Goal: Task Accomplishment & Management: Manage account settings

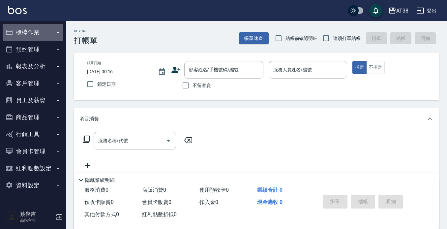
click at [31, 30] on button "櫃檯作業" at bounding box center [33, 32] width 61 height 17
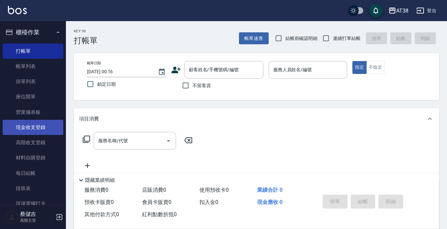
click at [36, 124] on link "現金收支登錄" at bounding box center [33, 127] width 61 height 15
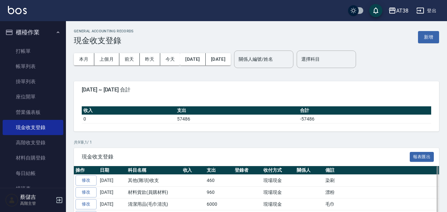
scroll to position [33, 0]
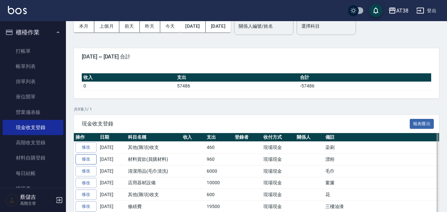
click at [88, 159] on link "修改" at bounding box center [85, 159] width 21 height 10
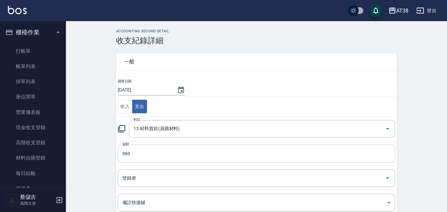
click at [138, 152] on input "960" at bounding box center [256, 153] width 277 height 18
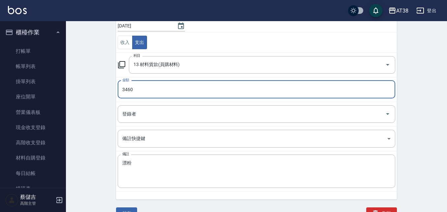
scroll to position [72, 0]
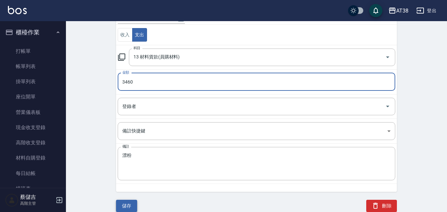
type input "3460"
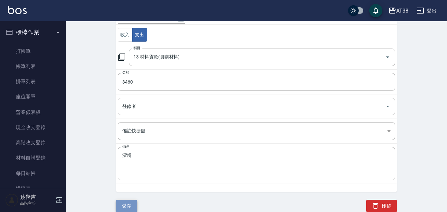
click at [124, 203] on button "儲存" at bounding box center [126, 205] width 21 height 12
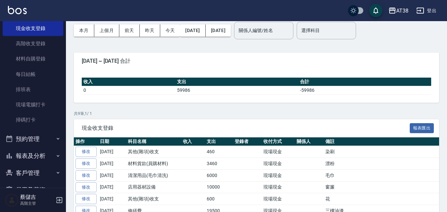
scroll to position [132, 0]
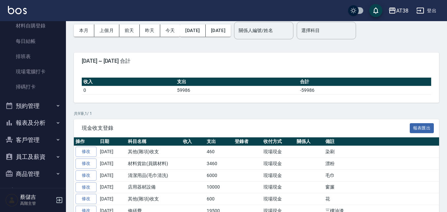
click at [39, 122] on button "報表及分析" at bounding box center [33, 122] width 61 height 17
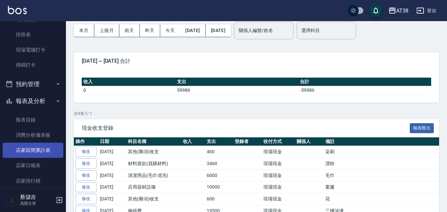
scroll to position [165, 0]
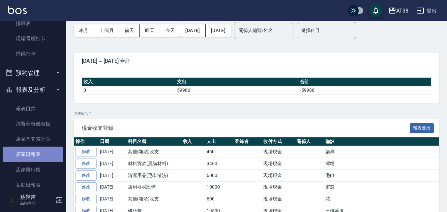
click at [36, 156] on link "店家日報表" at bounding box center [33, 153] width 61 height 15
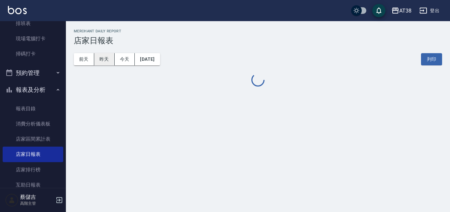
click at [105, 61] on button "昨天" at bounding box center [104, 59] width 20 height 12
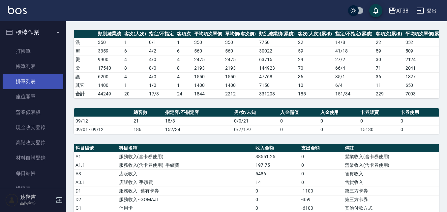
scroll to position [66, 0]
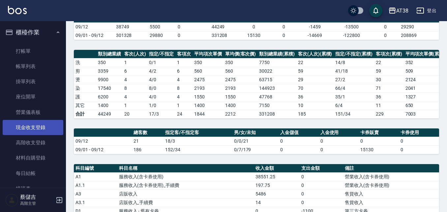
click at [35, 127] on link "現金收支登錄" at bounding box center [33, 127] width 61 height 15
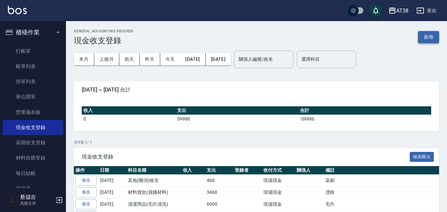
click at [427, 36] on button "新增" at bounding box center [428, 37] width 21 height 12
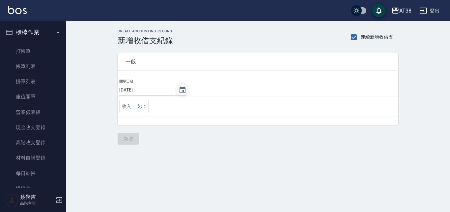
click at [180, 91] on icon "Choose date, selected date is 2025-09-13" at bounding box center [183, 90] width 8 height 8
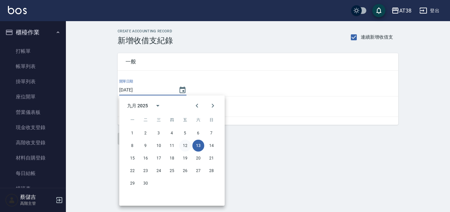
click at [183, 146] on button "12" at bounding box center [185, 145] width 12 height 12
type input "[DATE]"
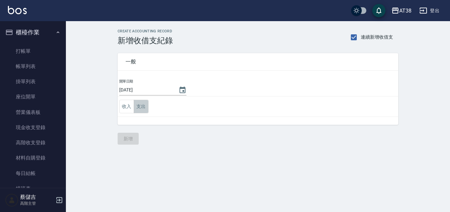
click at [139, 108] on button "支出" at bounding box center [141, 107] width 15 height 14
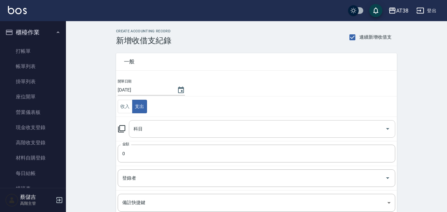
click at [151, 130] on input "科目" at bounding box center [257, 129] width 250 height 12
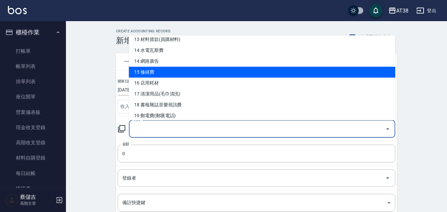
scroll to position [165, 0]
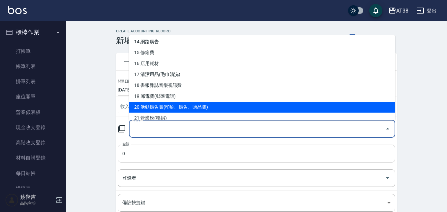
click at [179, 106] on li "20 活動廣告費(印刷、廣告、贈品費)" at bounding box center [262, 106] width 266 height 11
type input "20 活動廣告費(印刷、廣告、贈品費)"
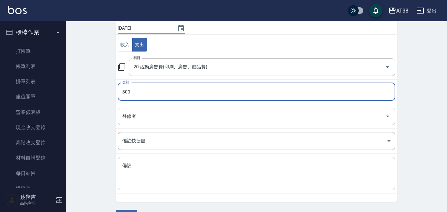
scroll to position [79, 0]
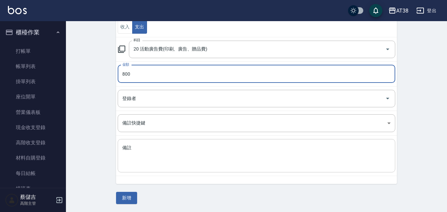
type input "800"
click at [146, 149] on textarea "備註" at bounding box center [256, 155] width 268 height 22
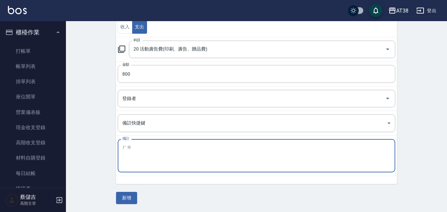
type textarea "還"
click at [123, 148] on textarea "海報" at bounding box center [256, 155] width 268 height 22
type textarea "廣告海報"
click at [126, 199] on button "新增" at bounding box center [126, 197] width 21 height 12
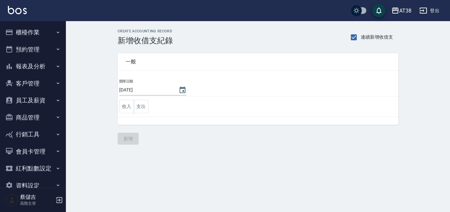
click at [27, 32] on button "櫃檯作業" at bounding box center [33, 32] width 61 height 17
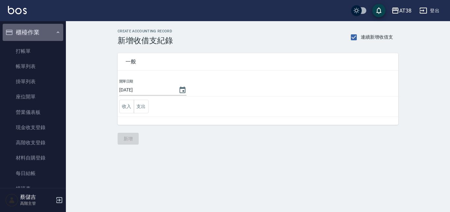
click at [55, 31] on icon "button" at bounding box center [57, 32] width 5 height 5
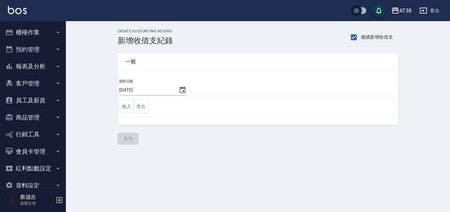
click at [31, 64] on button "報表及分析" at bounding box center [33, 66] width 61 height 17
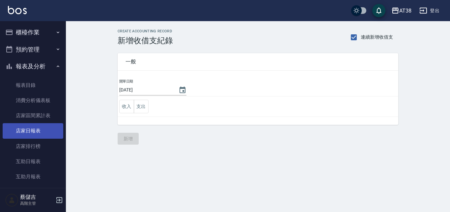
click at [34, 128] on link "店家日報表" at bounding box center [33, 130] width 61 height 15
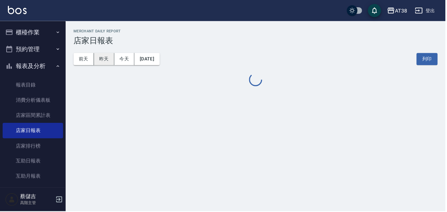
click at [105, 59] on button "昨天" at bounding box center [104, 59] width 20 height 12
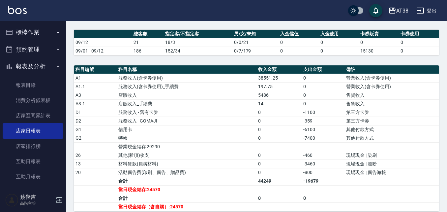
scroll to position [180, 0]
